Goal: Information Seeking & Learning: Find specific fact

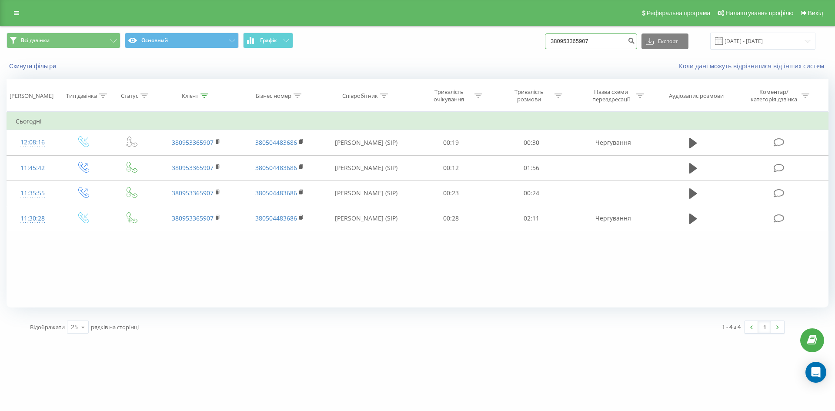
click at [597, 41] on input "380953365907" at bounding box center [591, 41] width 92 height 16
drag, startPoint x: 597, startPoint y: 41, endPoint x: 534, endPoint y: 47, distance: 63.3
click at [534, 47] on div "Всі дзвінки Основний Графік 380953365907 Експорт .csv .xls .xlsx 19.06.2025 - 1…" at bounding box center [418, 41] width 822 height 17
paste input "668691006"
type input "380668691006"
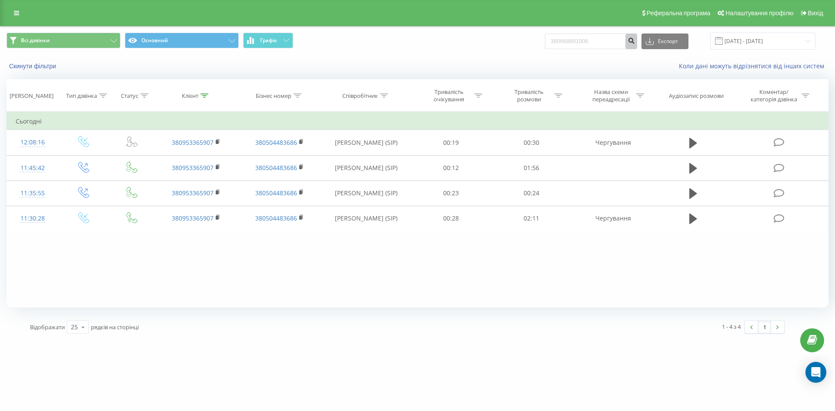
click at [635, 42] on icon "submit" at bounding box center [630, 39] width 7 height 5
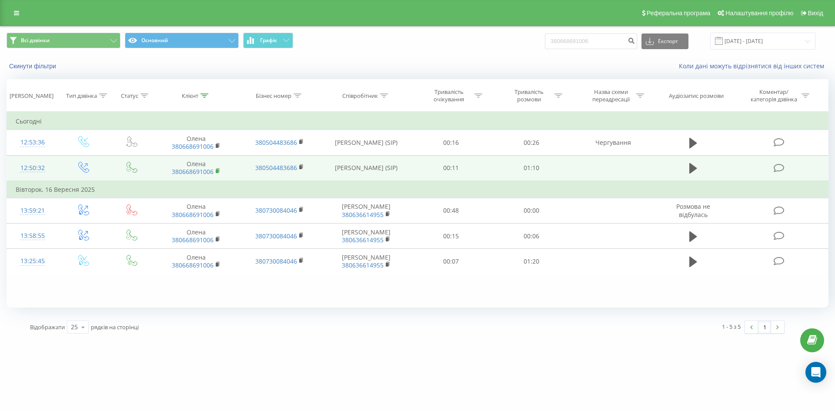
click at [217, 170] on rect at bounding box center [217, 171] width 3 height 4
click at [217, 169] on icon at bounding box center [217, 170] width 3 height 4
drag, startPoint x: 339, startPoint y: 161, endPoint x: 400, endPoint y: 170, distance: 62.5
click at [400, 170] on td "[PERSON_NAME] (SIP)" at bounding box center [366, 168] width 90 height 26
copy td "[PERSON_NAME] (SIP)"
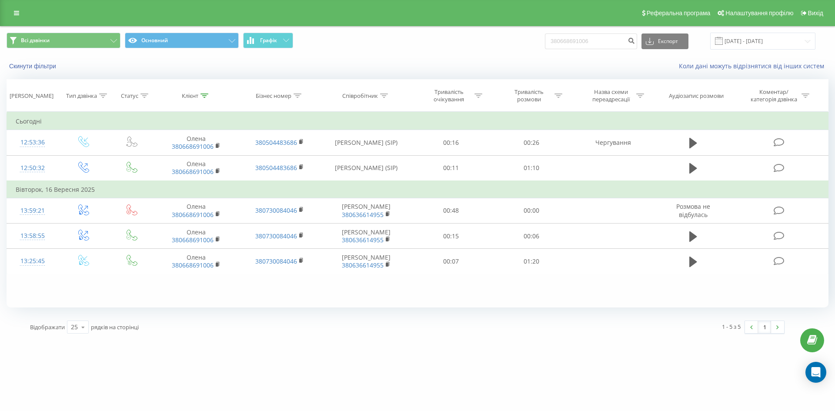
click at [383, 51] on div "Всі дзвінки Основний Графік 380668691006 Експорт .csv .xls .xlsx [DATE] - [DATE]" at bounding box center [417, 41] width 834 height 29
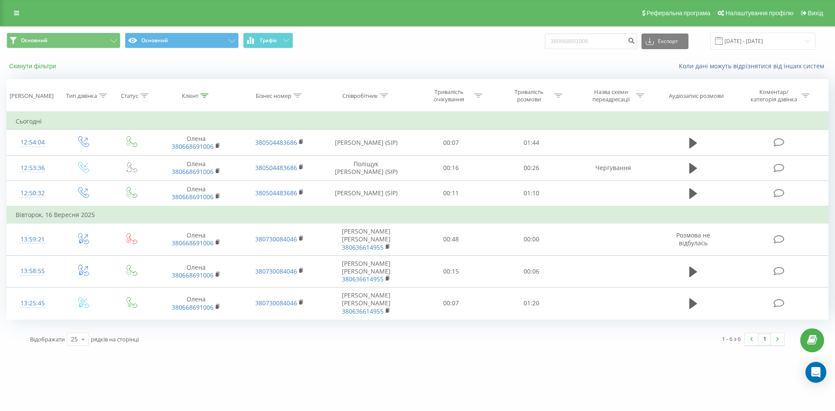
click at [31, 63] on button "Скинути фільтри" at bounding box center [34, 66] width 54 height 8
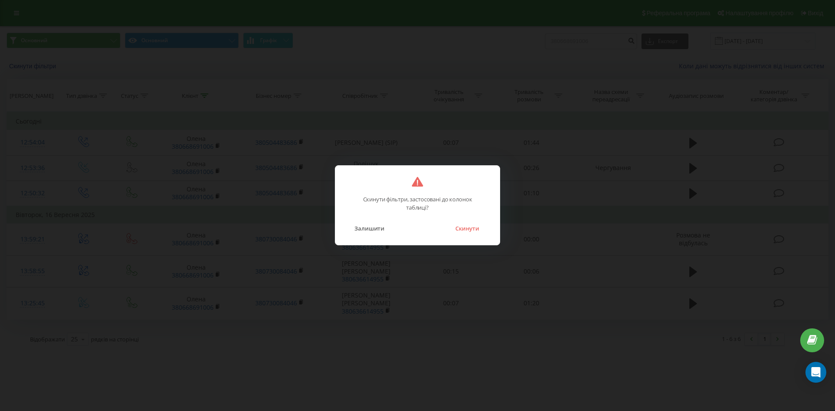
click at [454, 228] on button "Скинути" at bounding box center [467, 228] width 33 height 11
